Goal: Task Accomplishment & Management: Manage account settings

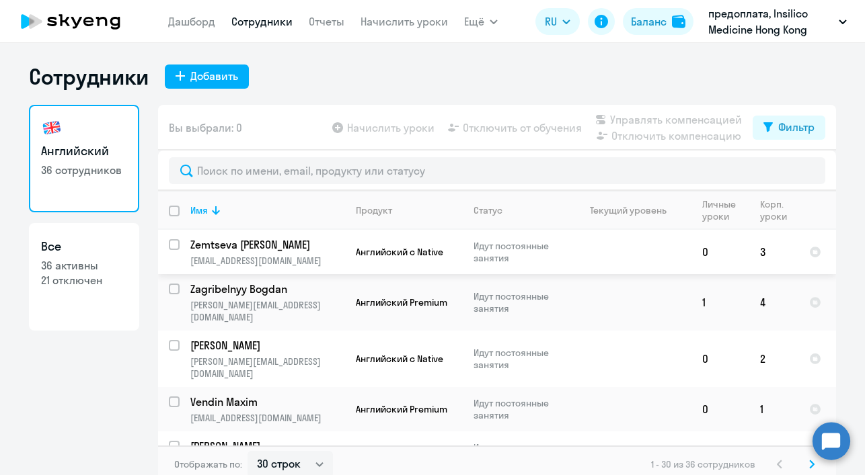
select select "30"
click at [397, 130] on app-table-action-button "Начислить уроки" at bounding box center [381, 128] width 105 height 16
click at [381, 130] on app-table-action-button "Начислить уроки" at bounding box center [381, 128] width 105 height 16
click at [371, 128] on app-table-action-button "Начислить уроки" at bounding box center [381, 128] width 105 height 16
click at [289, 85] on div "Сотрудники Добавить" at bounding box center [432, 76] width 807 height 27
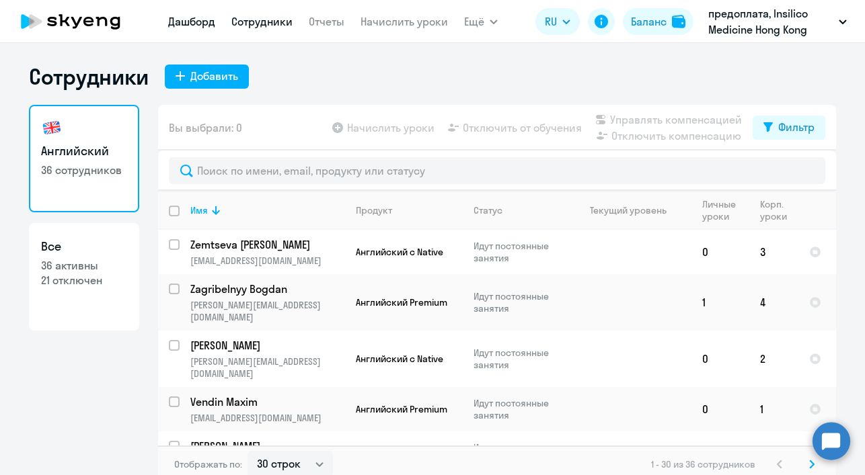
click at [192, 24] on link "Дашборд" at bounding box center [191, 21] width 47 height 13
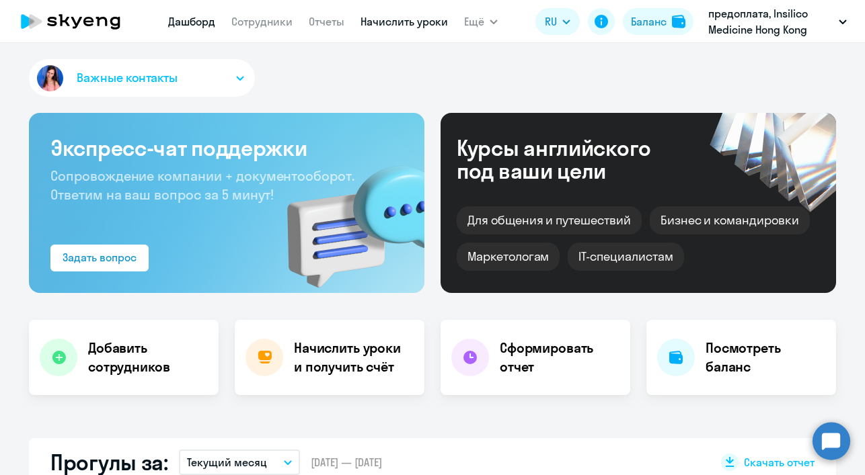
click at [396, 24] on link "Начислить уроки" at bounding box center [403, 21] width 87 height 13
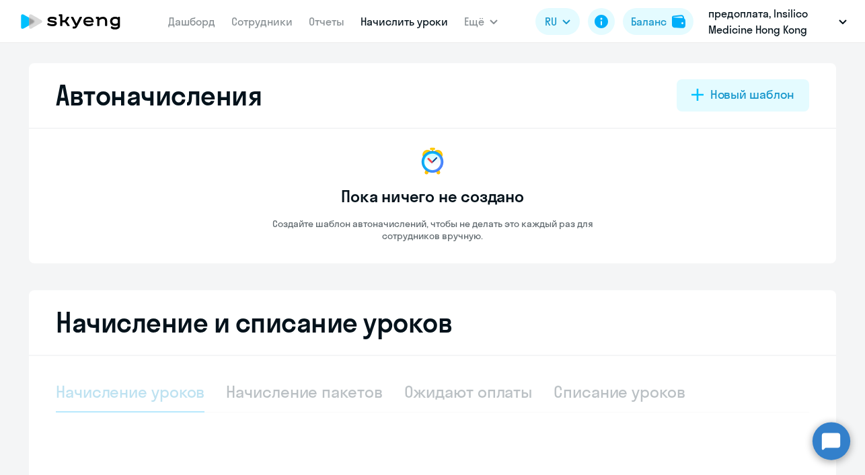
select select "10"
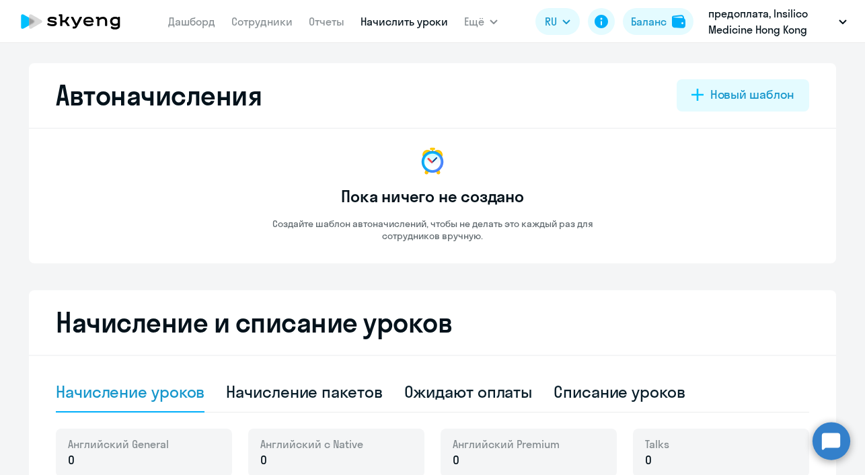
scroll to position [103, 0]
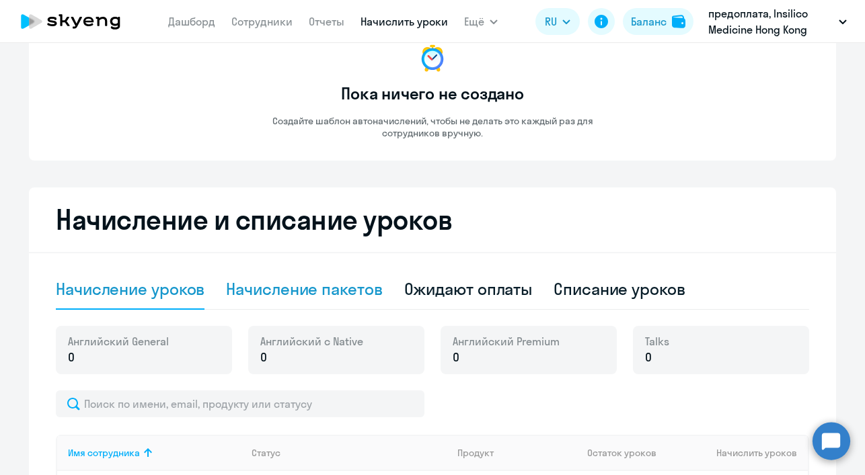
click at [332, 292] on div "Начисление пакетов" at bounding box center [304, 289] width 156 height 22
select select "10"
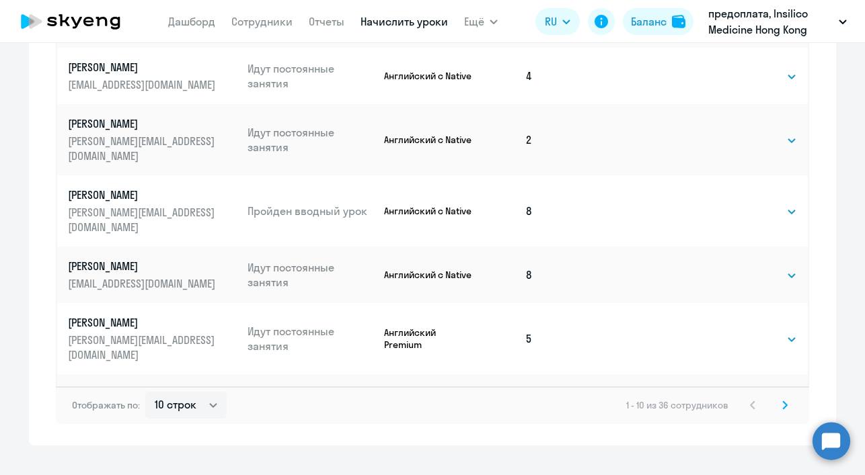
scroll to position [812, 0]
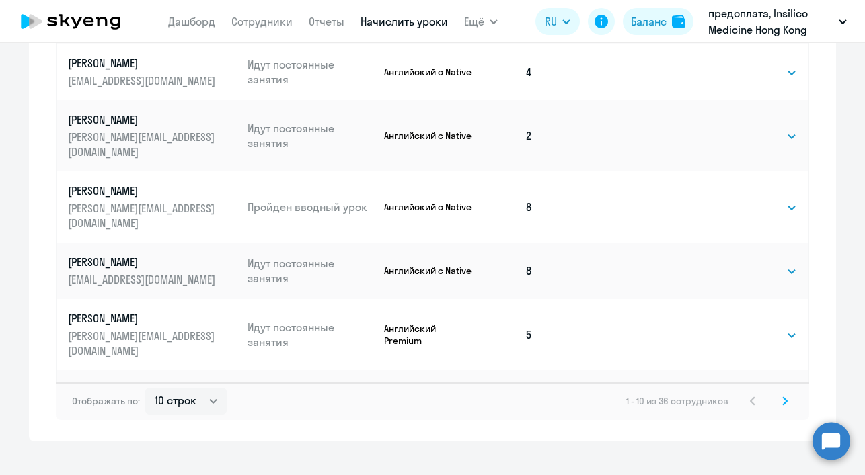
click at [783, 401] on icon at bounding box center [785, 400] width 4 height 7
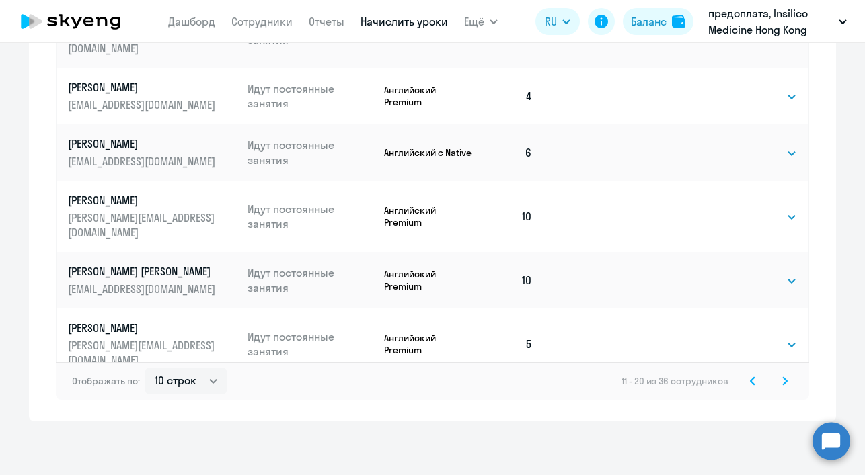
scroll to position [832, 0]
click at [782, 379] on icon at bounding box center [784, 381] width 5 height 9
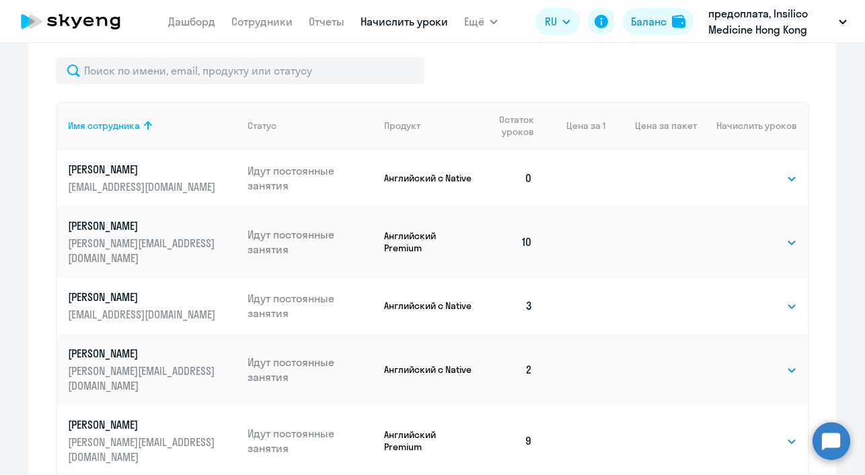
scroll to position [455, 0]
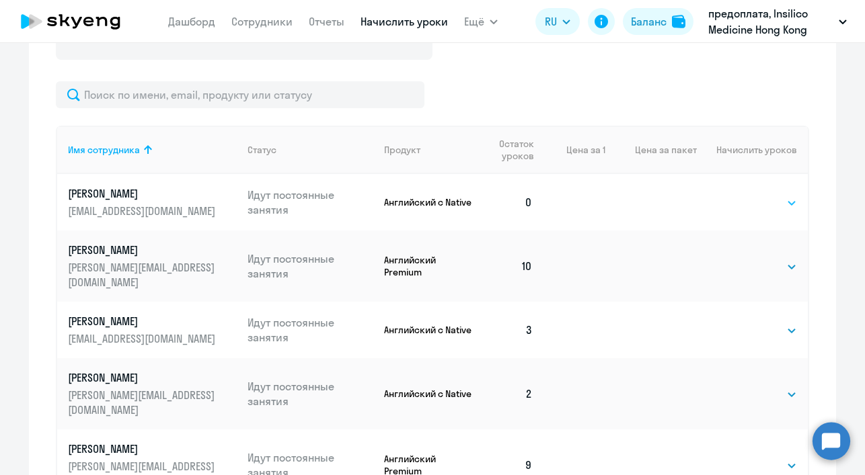
select select "4"
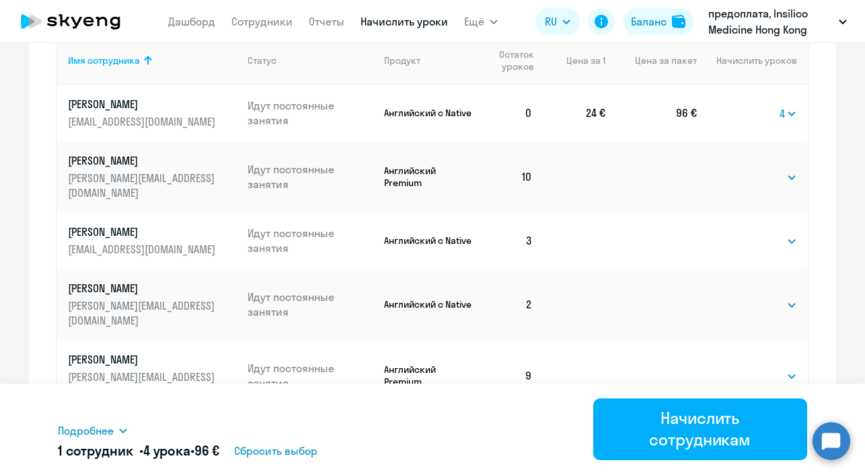
scroll to position [555, 0]
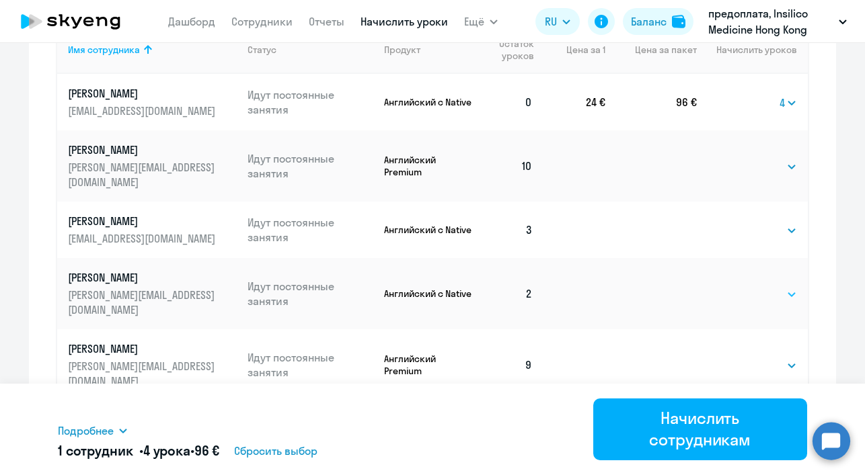
select select "4"
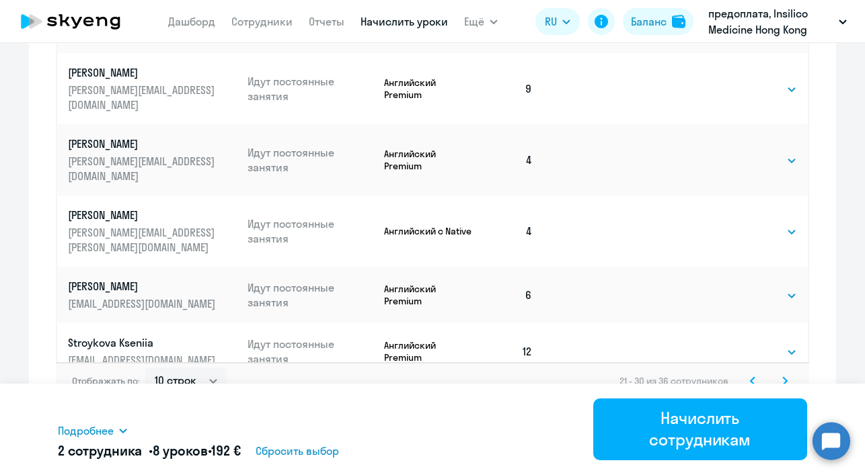
scroll to position [832, 0]
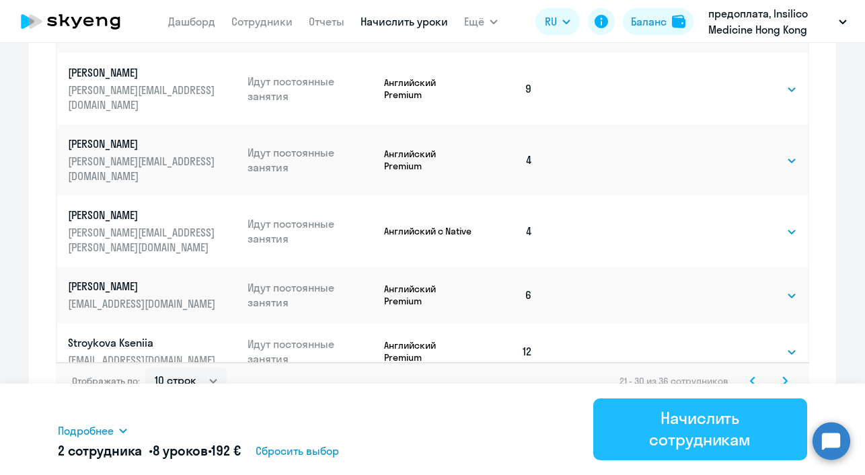
click at [709, 439] on div "Начислить сотрудникам" at bounding box center [700, 428] width 177 height 43
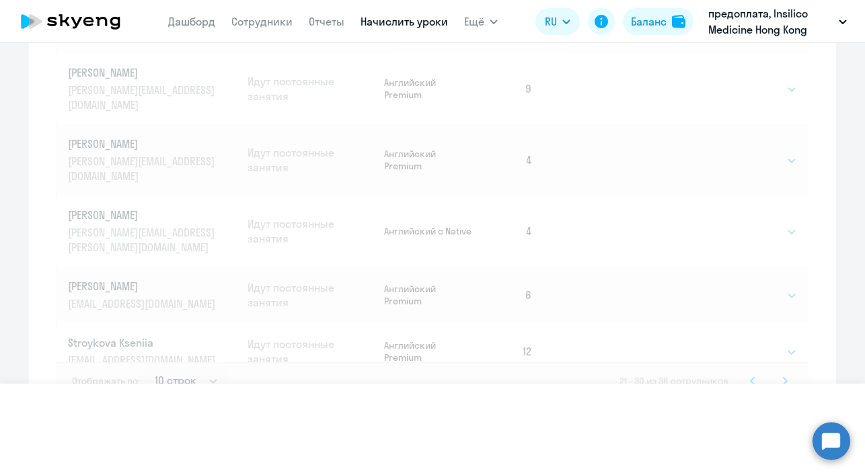
select select
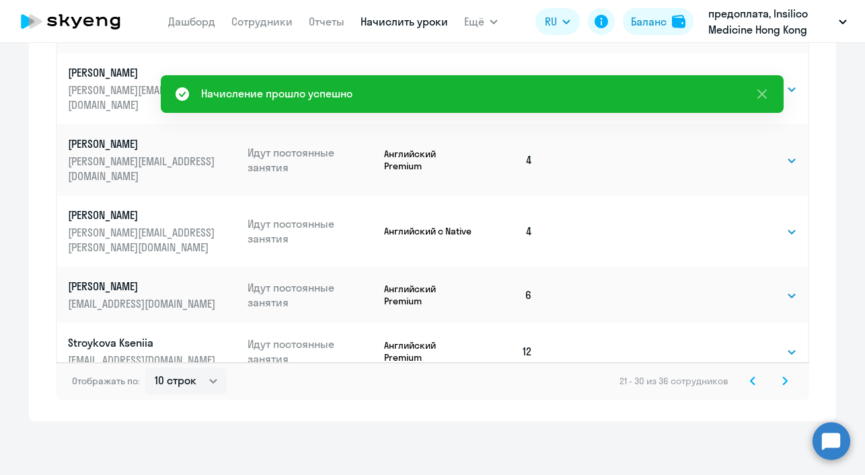
click at [783, 382] on icon at bounding box center [785, 380] width 4 height 7
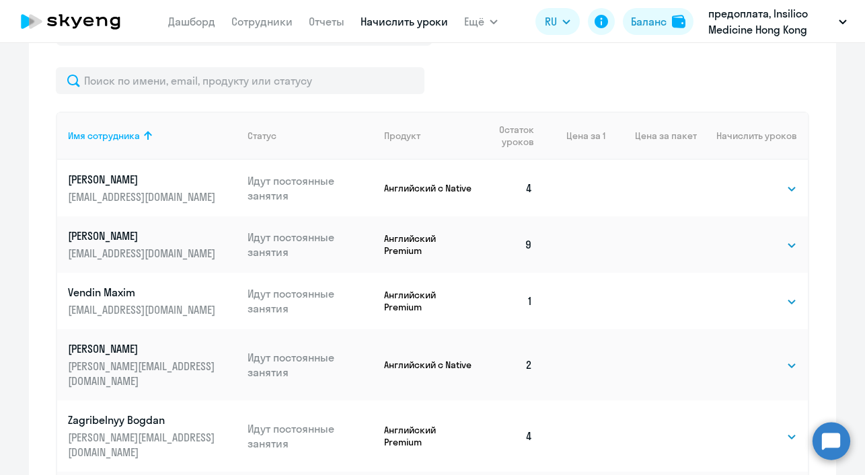
scroll to position [480, 0]
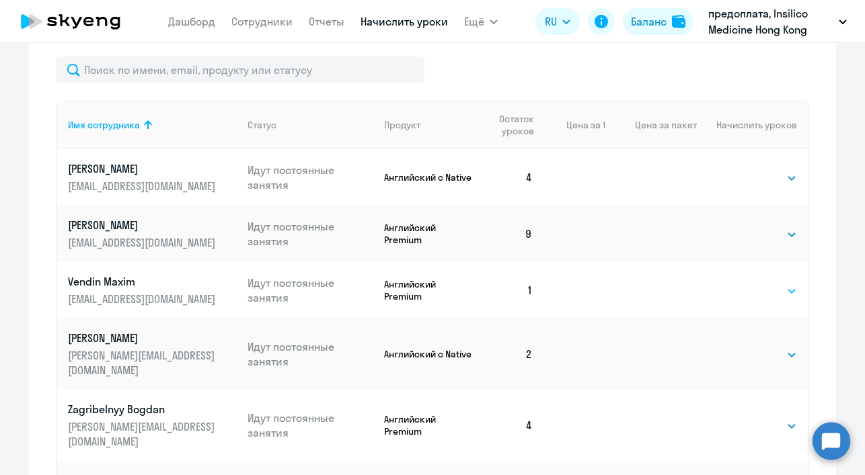
select select "4"
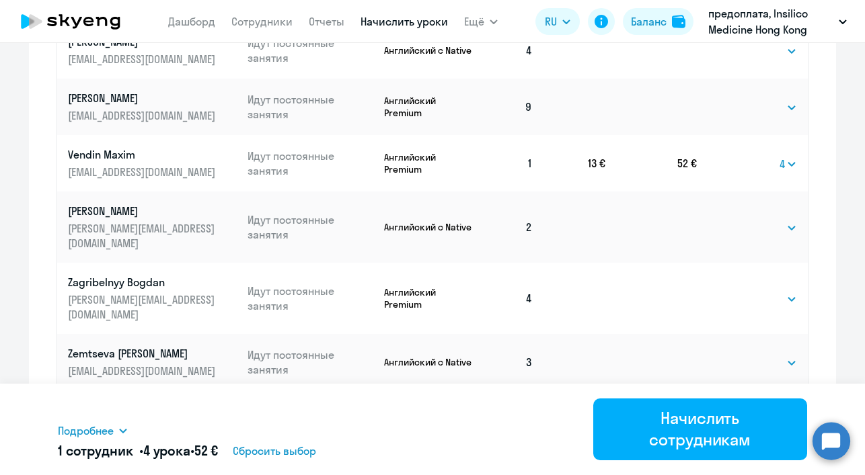
scroll to position [606, 0]
select select "4"
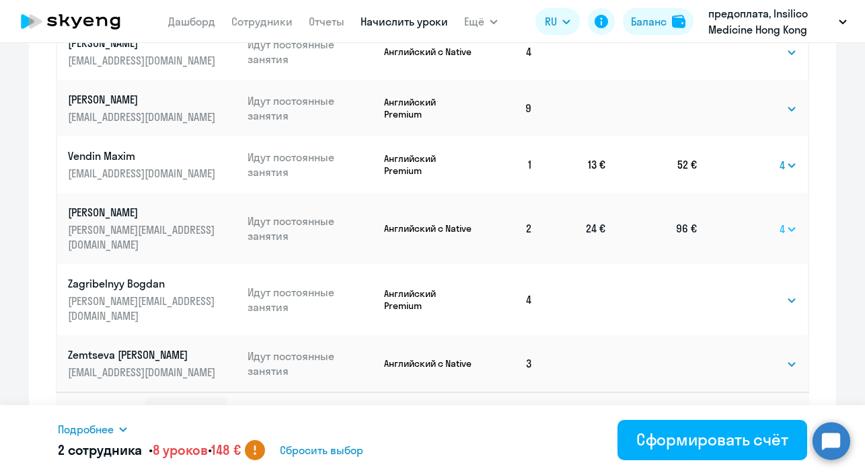
select select
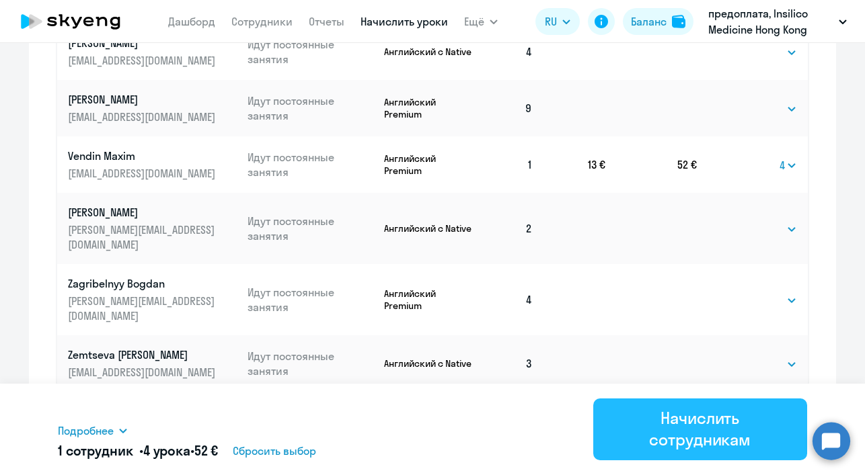
click at [699, 434] on div "Начислить сотрудникам" at bounding box center [700, 428] width 177 height 43
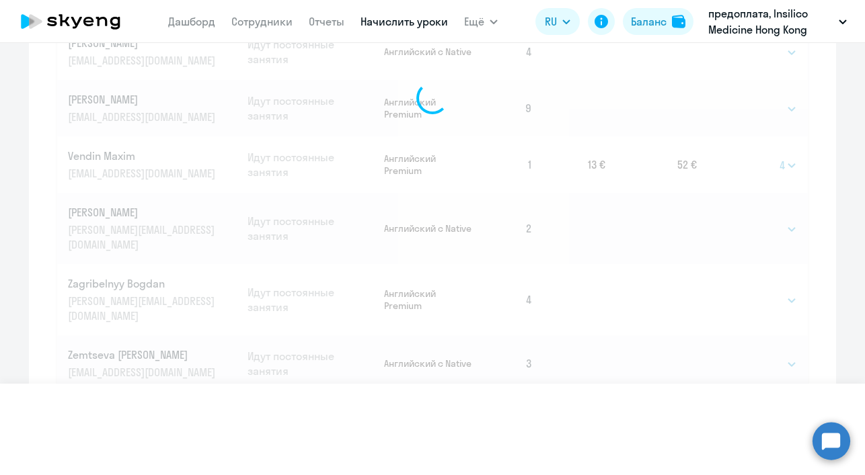
select select
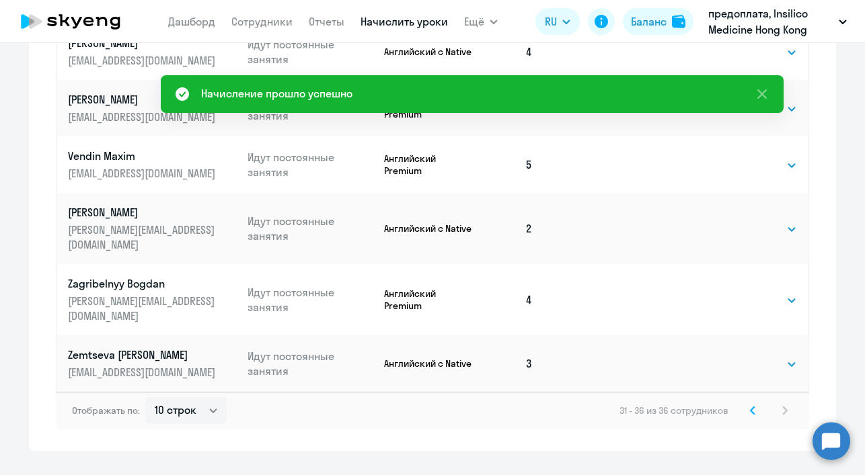
click at [750, 406] on icon at bounding box center [752, 410] width 5 height 9
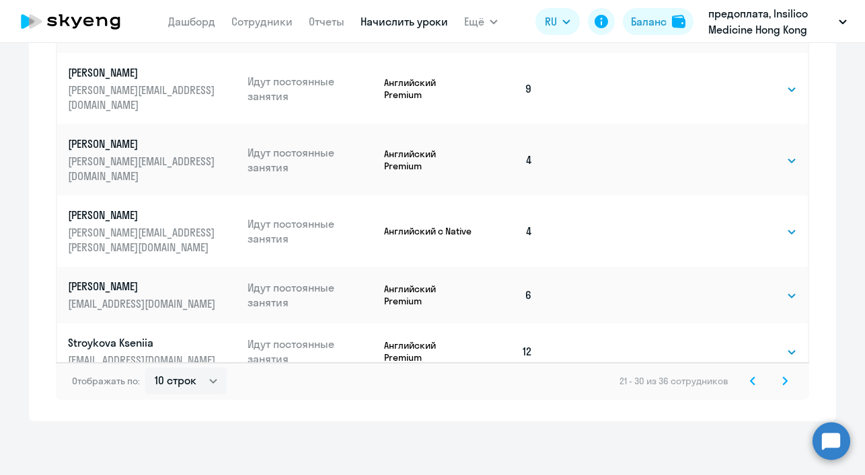
scroll to position [832, 0]
